Goal: Check status: Check status

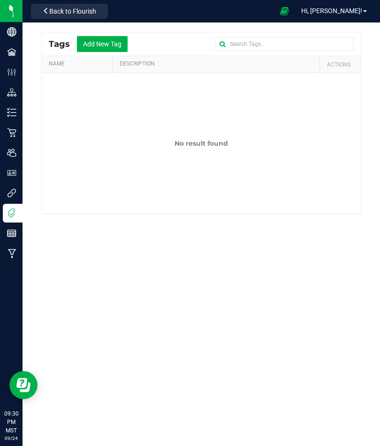
click at [343, 13] on span "Hi, [PERSON_NAME]!" at bounding box center [331, 10] width 61 height 7
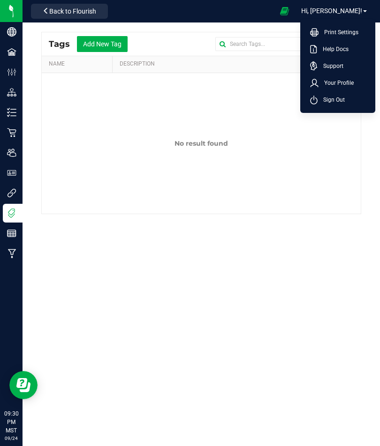
click at [330, 85] on span "Your Profile" at bounding box center [335, 82] width 35 height 9
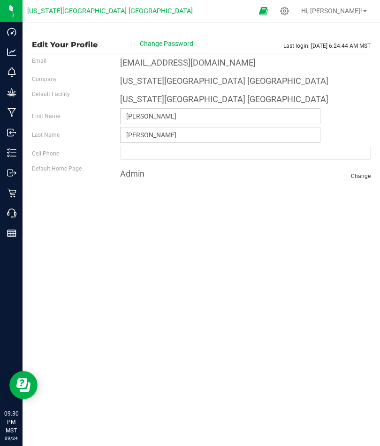
click at [8, 232] on icon at bounding box center [11, 233] width 9 height 9
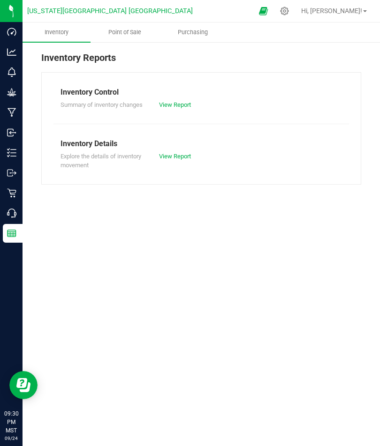
click at [236, 80] on div "Inventory Control Summary of inventory changes View Report Inventory Details Ex…" at bounding box center [201, 128] width 320 height 112
click at [7, 193] on icon at bounding box center [11, 192] width 9 height 9
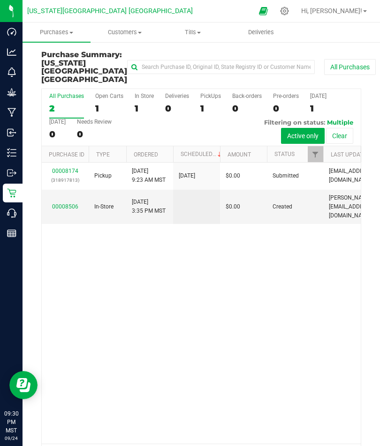
click at [52, 31] on span "Purchases" at bounding box center [56, 32] width 68 height 8
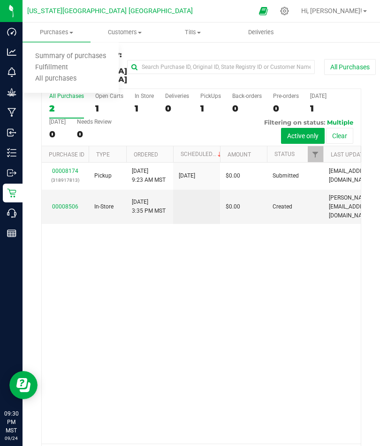
click at [40, 78] on span "All purchases" at bounding box center [55, 79] width 67 height 8
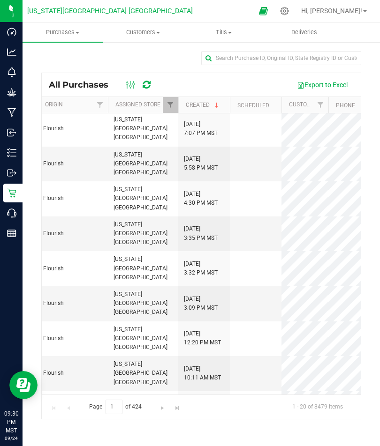
scroll to position [0, 302]
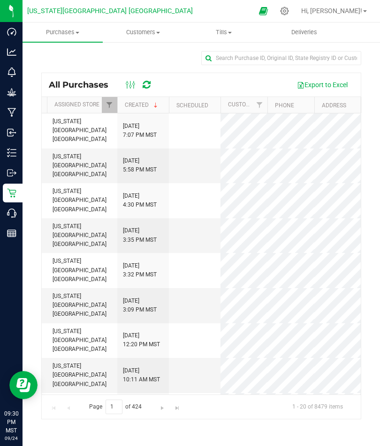
click at [194, 218] on td at bounding box center [195, 235] width 52 height 35
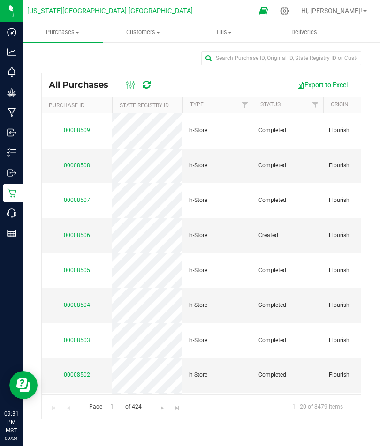
click at [76, 162] on link "00008508" at bounding box center [77, 165] width 26 height 7
click at [193, 419] on div "Page 1 of 424 1 - 20 of 8479 items" at bounding box center [201, 407] width 319 height 24
